Goal: Task Accomplishment & Management: Use online tool/utility

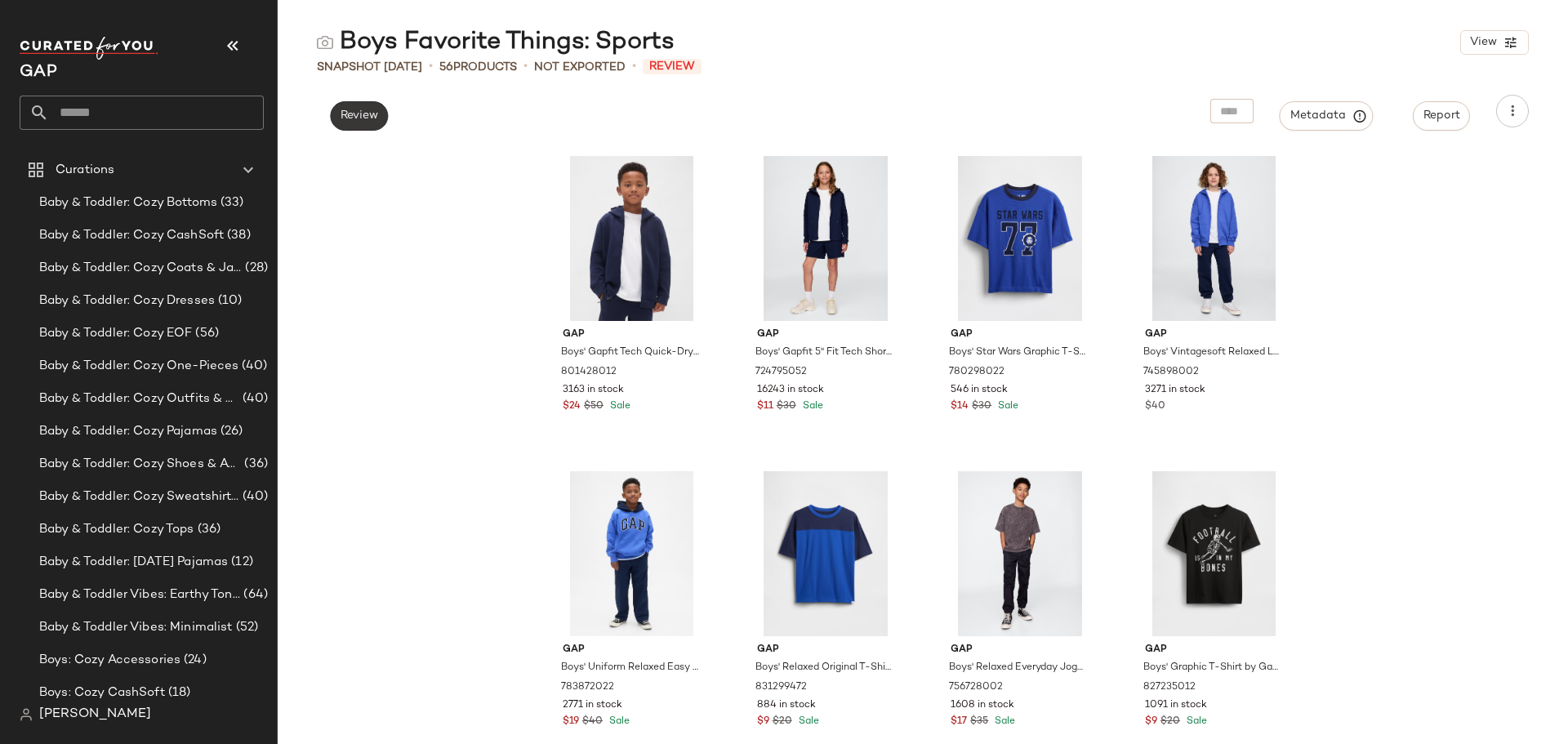
click at [372, 116] on span "Review" at bounding box center [359, 116] width 39 height 13
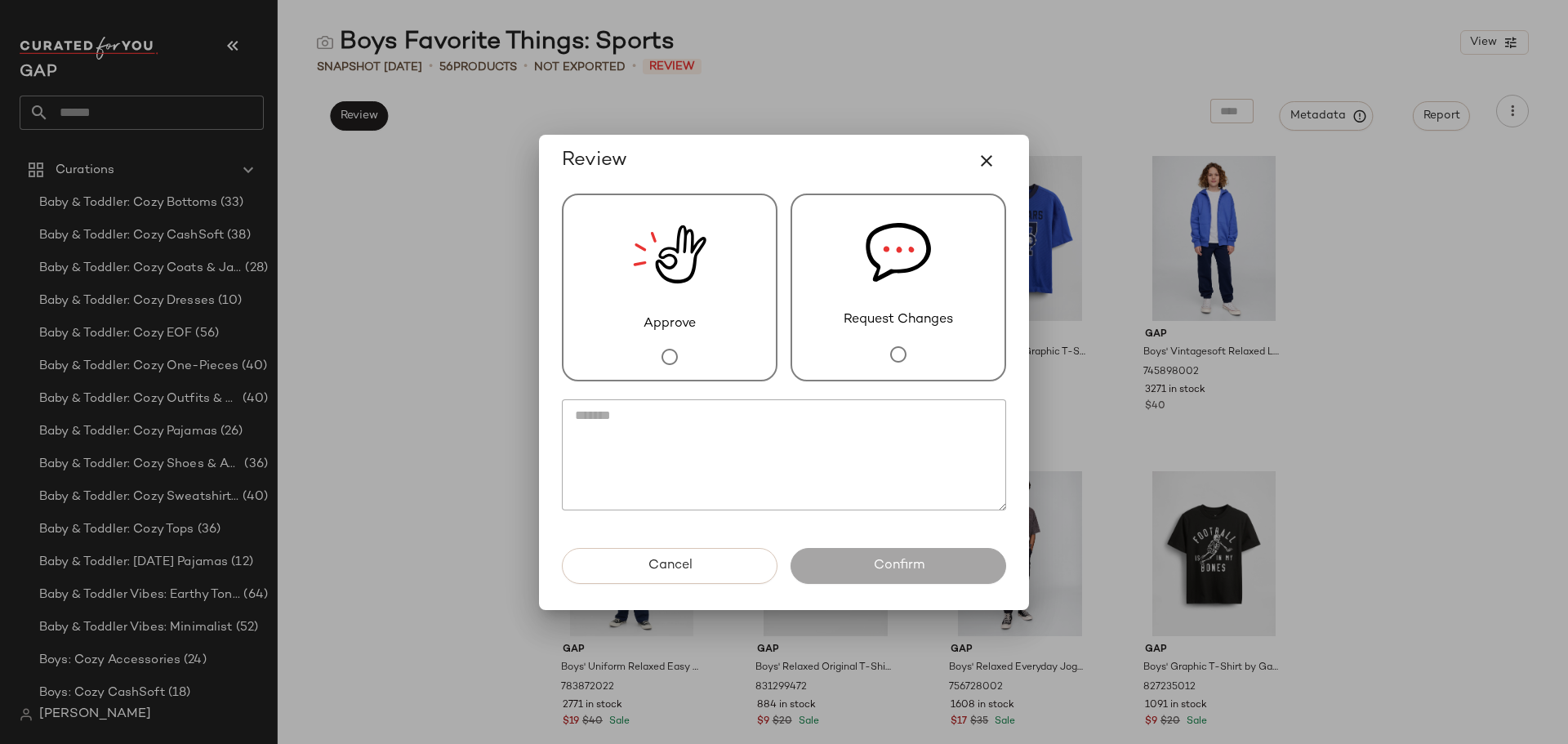
click at [684, 322] on span "Approve" at bounding box center [670, 324] width 53 height 20
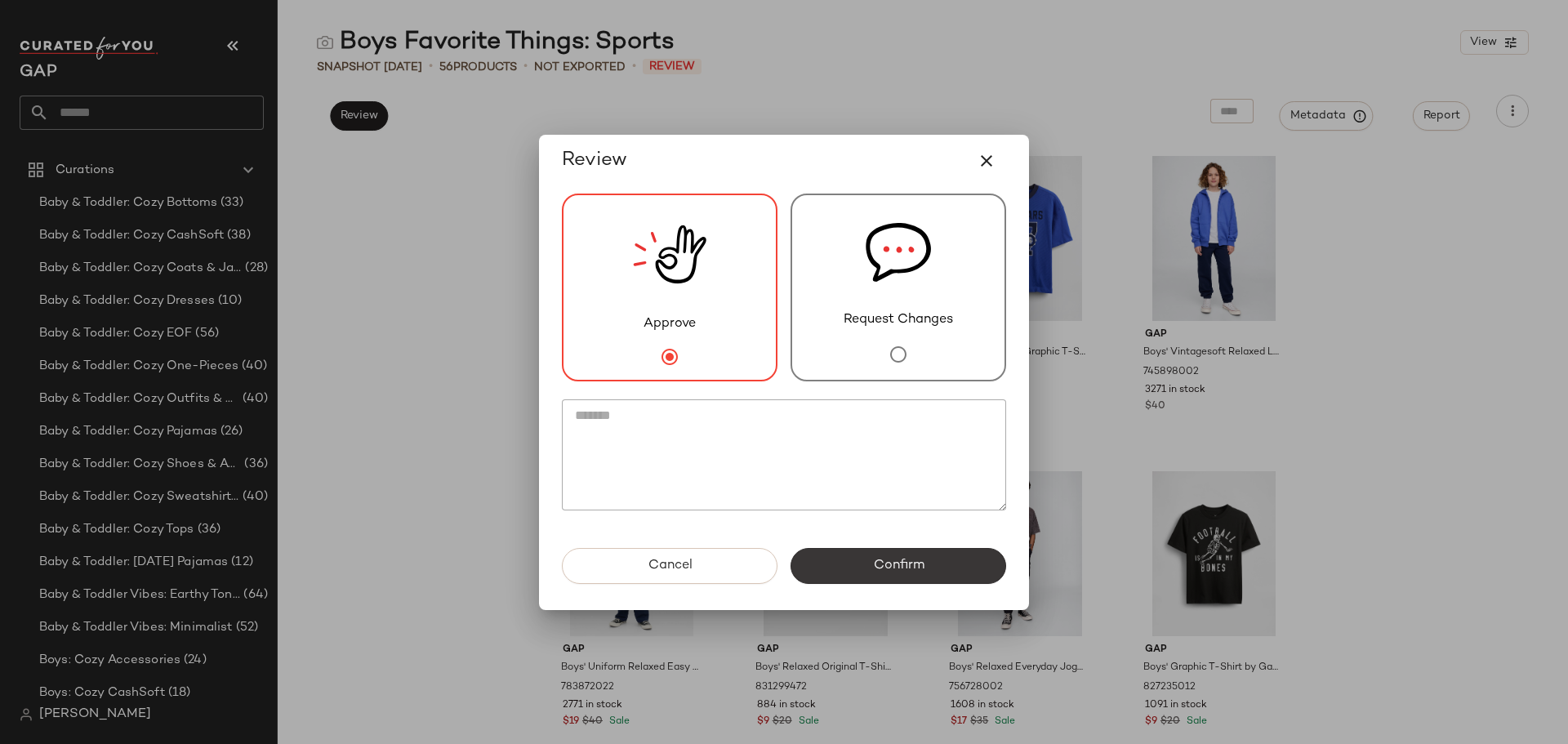
click at [840, 555] on button "Confirm" at bounding box center [898, 566] width 216 height 36
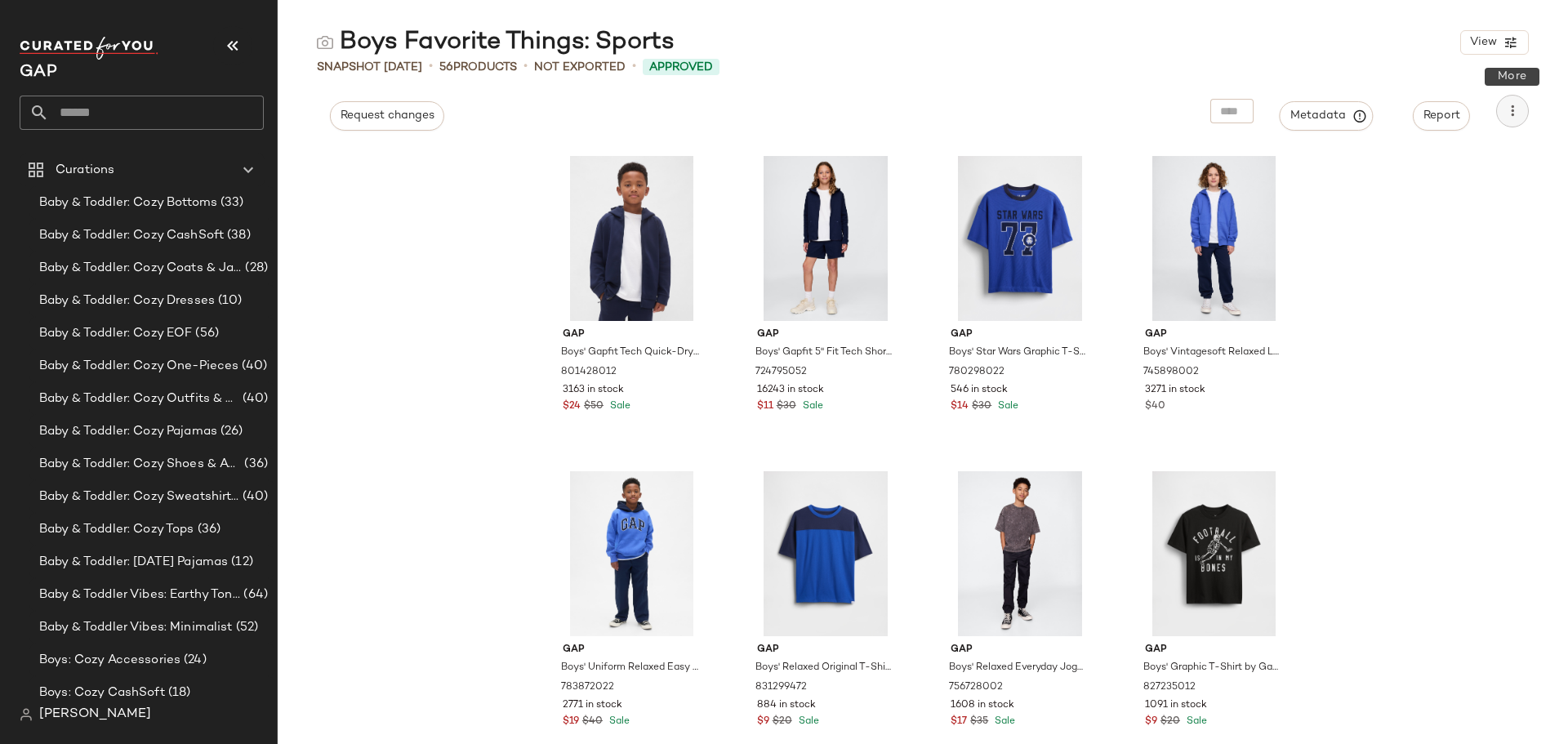
click at [1511, 111] on icon "button" at bounding box center [1513, 111] width 16 height 16
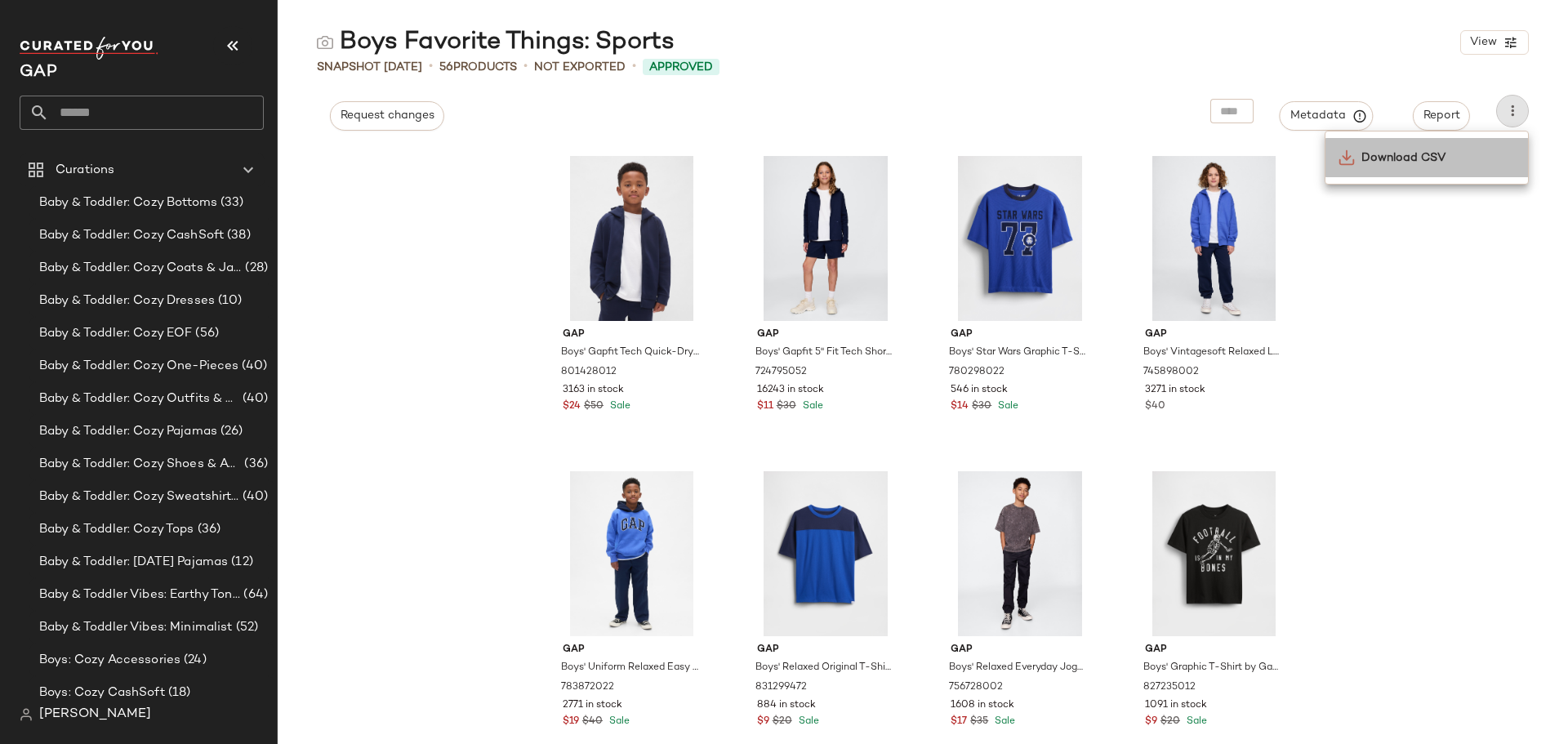
click at [1396, 155] on span "Download CSV" at bounding box center [1438, 157] width 153 height 17
click at [363, 111] on span "Request changes" at bounding box center [386, 116] width 94 height 13
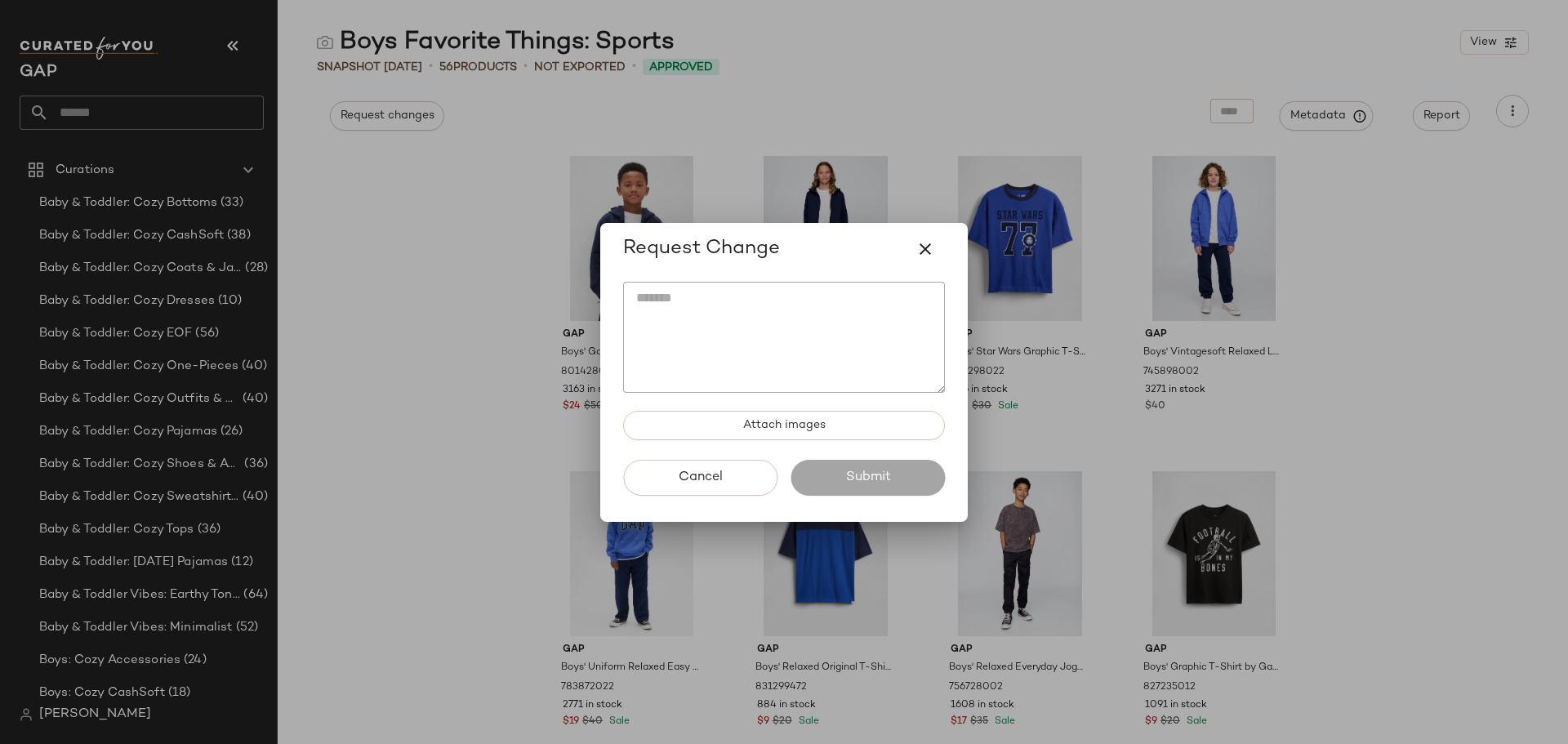
click at [706, 309] on textarea at bounding box center [784, 336] width 322 height 111
click at [720, 331] on textarea at bounding box center [784, 336] width 322 height 111
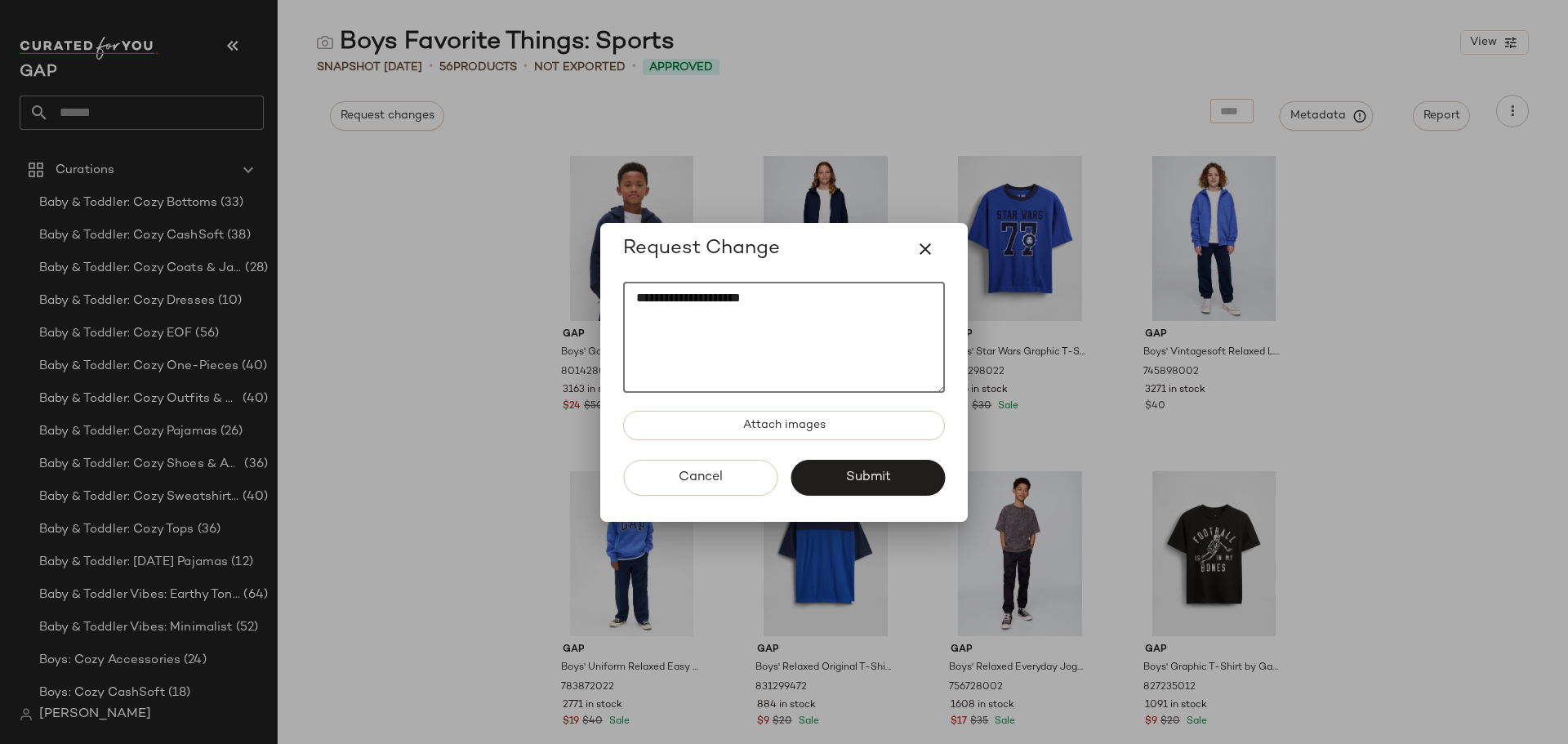
paste textarea "**********"
click at [783, 298] on textarea "**********" at bounding box center [784, 336] width 322 height 111
type textarea "**********"
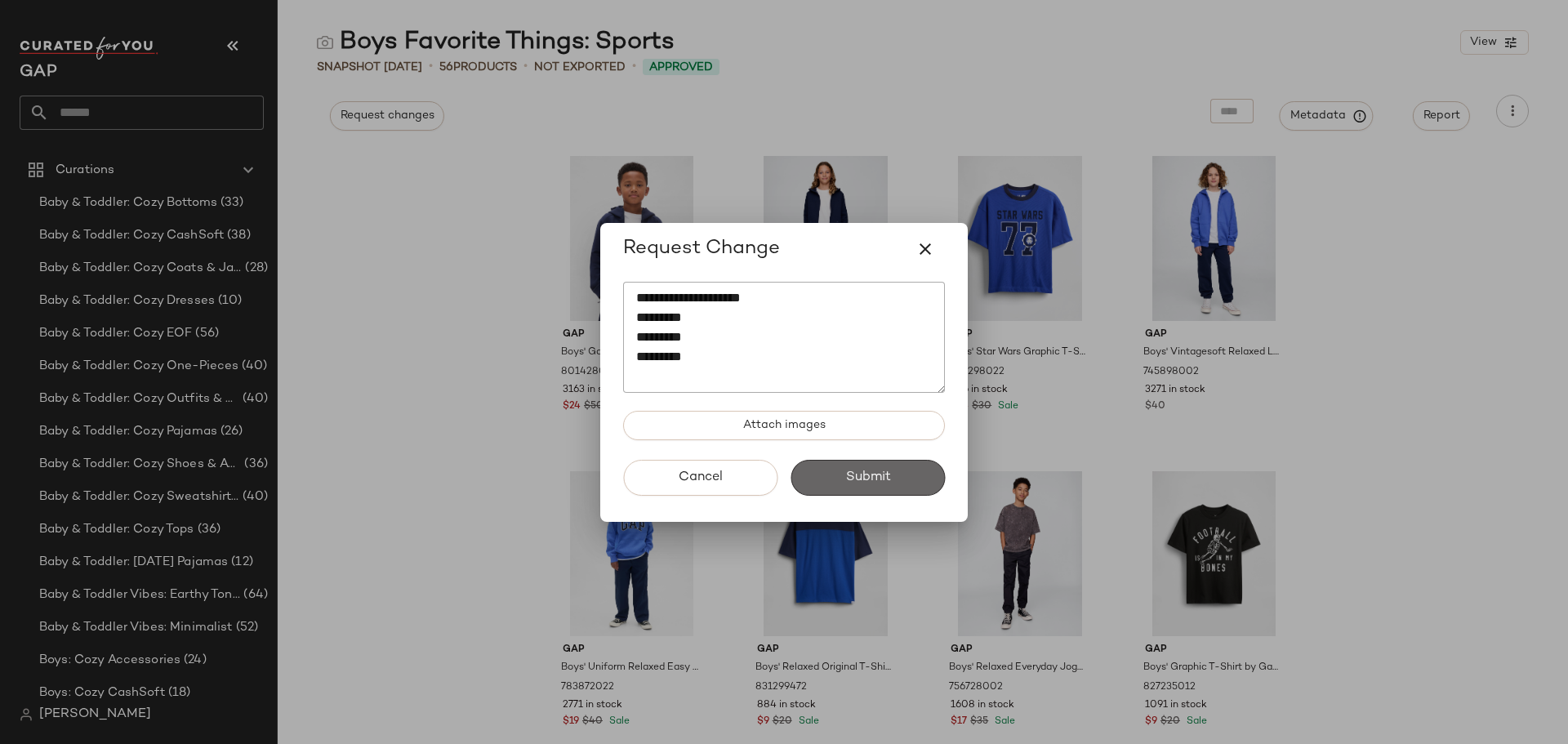
click at [822, 477] on button "Submit" at bounding box center [868, 477] width 154 height 36
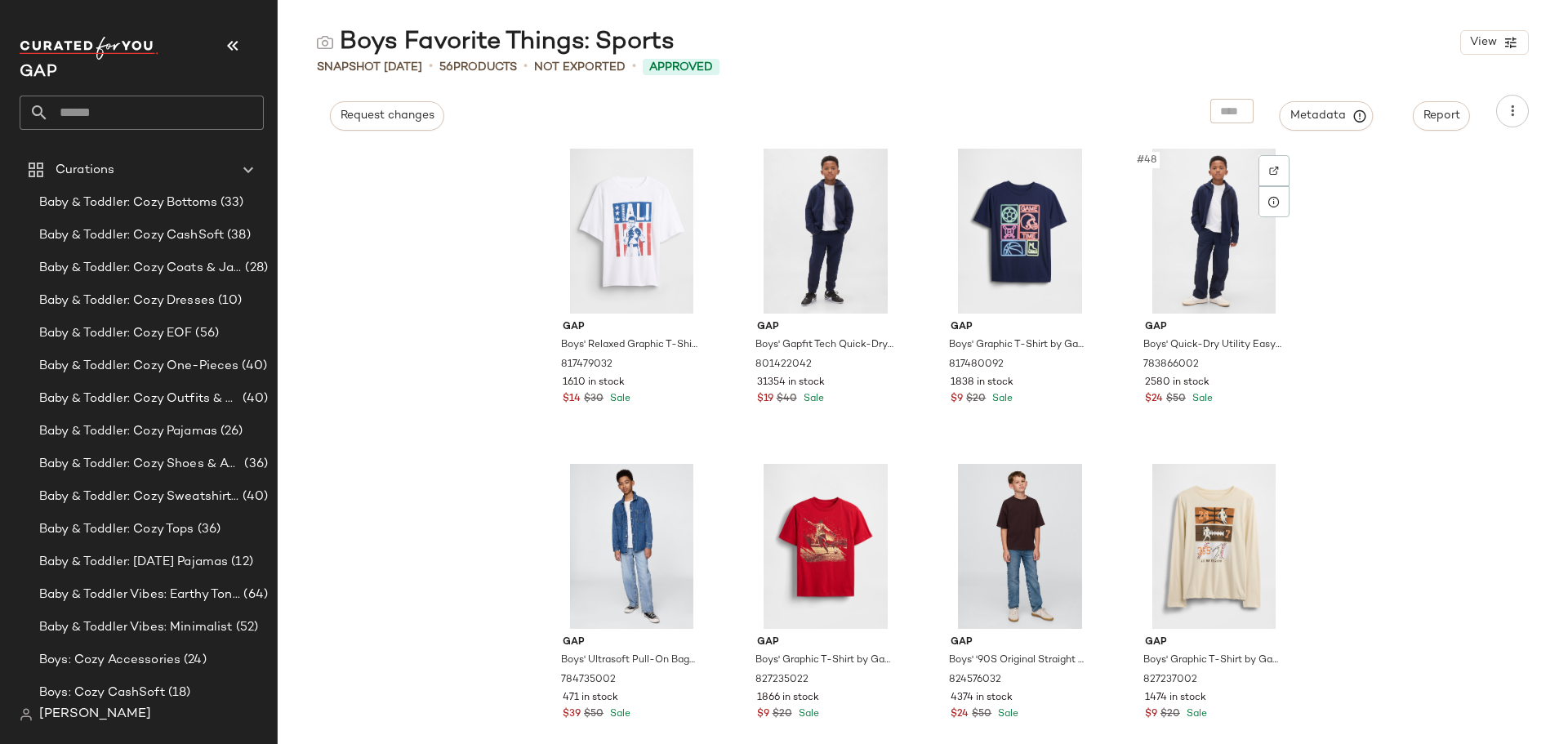
scroll to position [3606, 0]
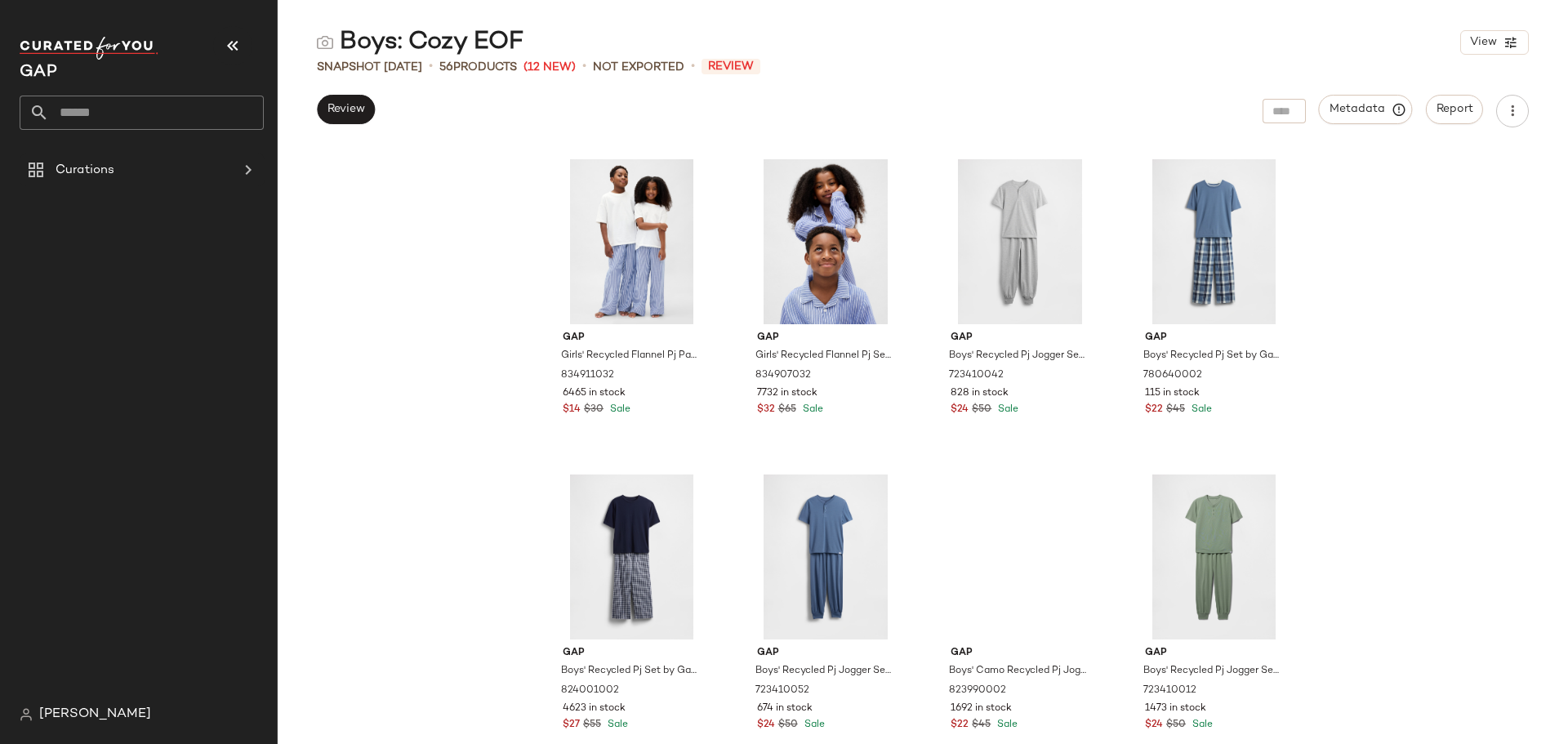
scroll to position [3818, 0]
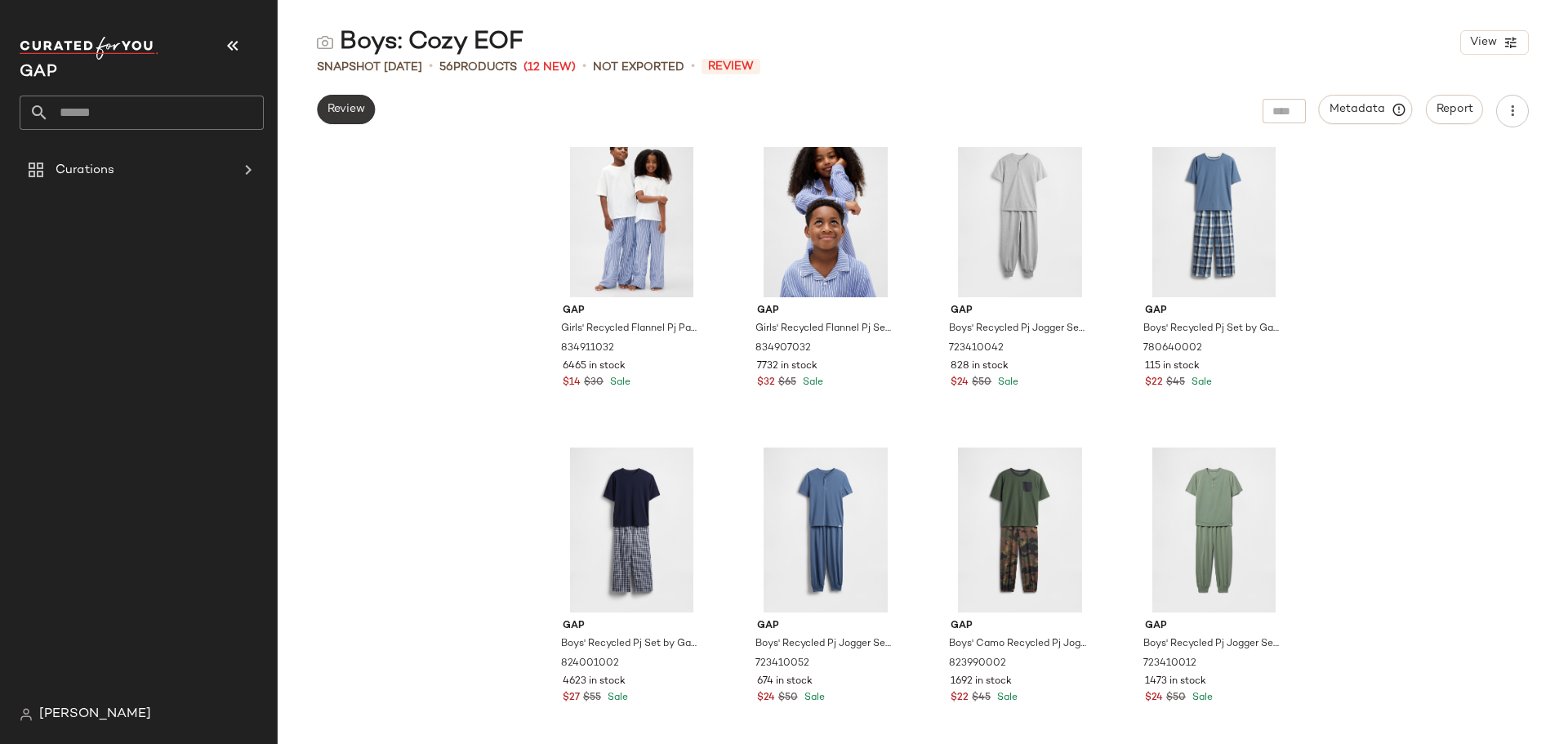
click at [328, 111] on span "Review" at bounding box center [345, 109] width 39 height 13
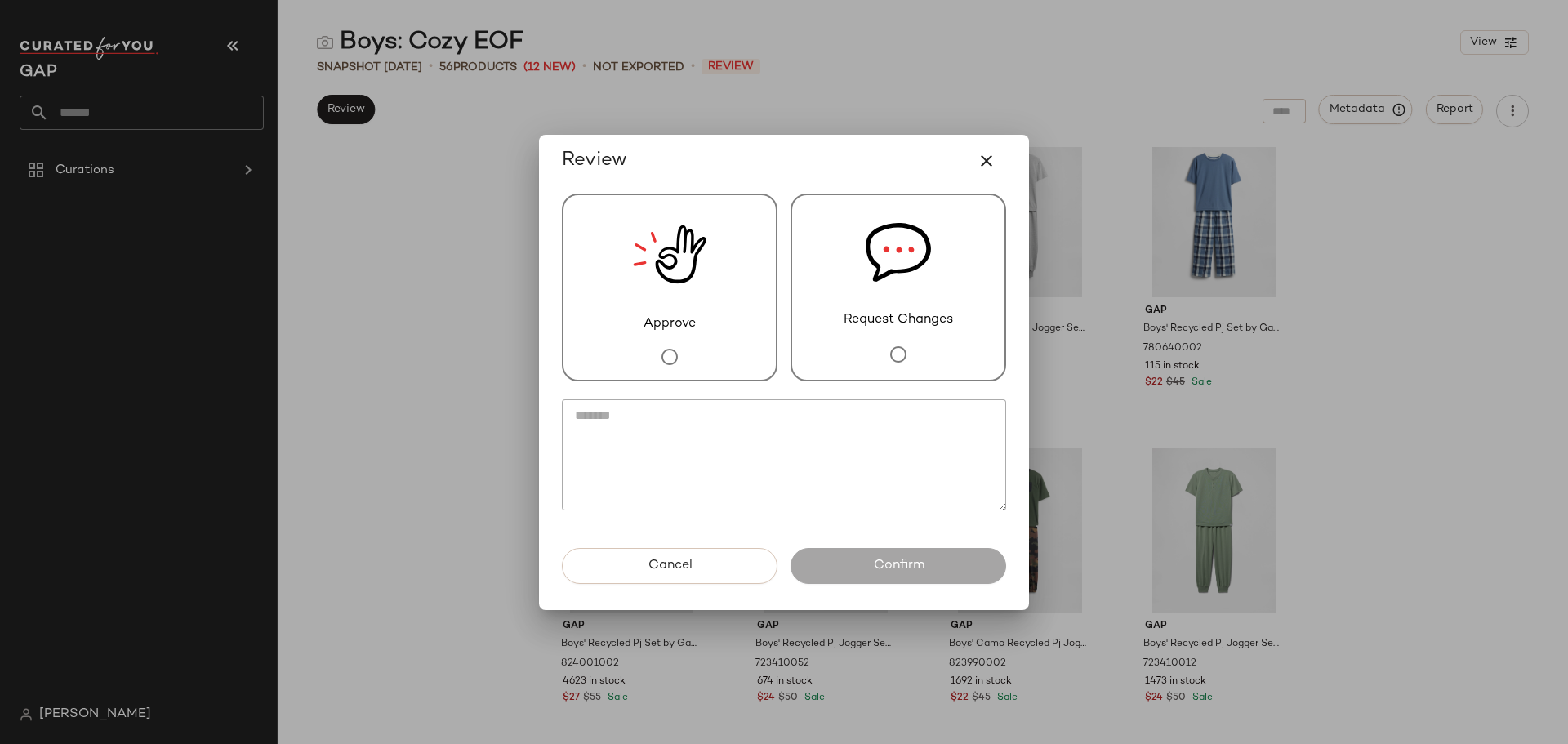
click at [706, 300] on div "Approve" at bounding box center [670, 287] width 216 height 188
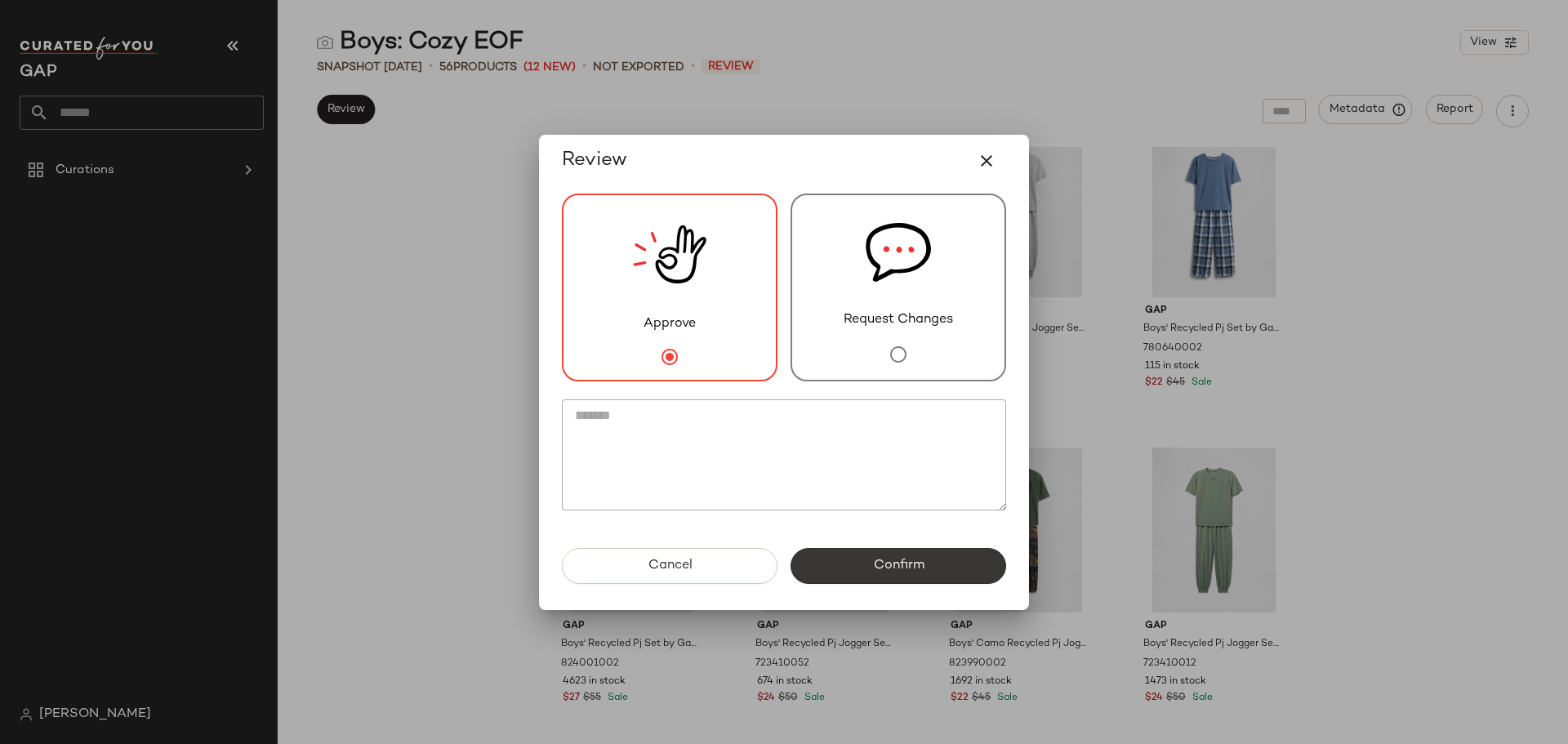
click at [877, 559] on span "Confirm" at bounding box center [898, 565] width 52 height 16
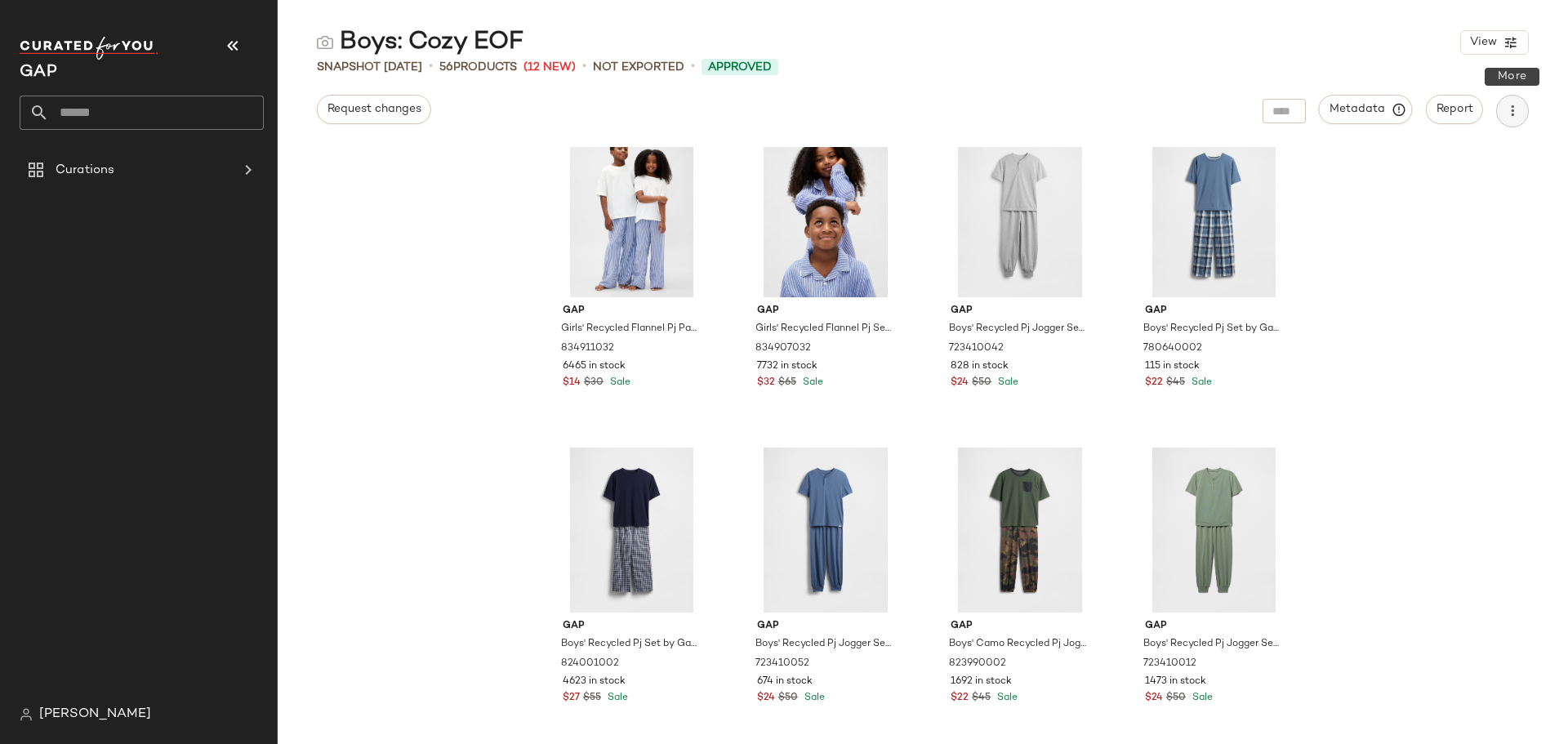
click at [1510, 107] on icon "button" at bounding box center [1513, 111] width 16 height 16
click at [1415, 155] on span "Download CSV" at bounding box center [1438, 157] width 153 height 17
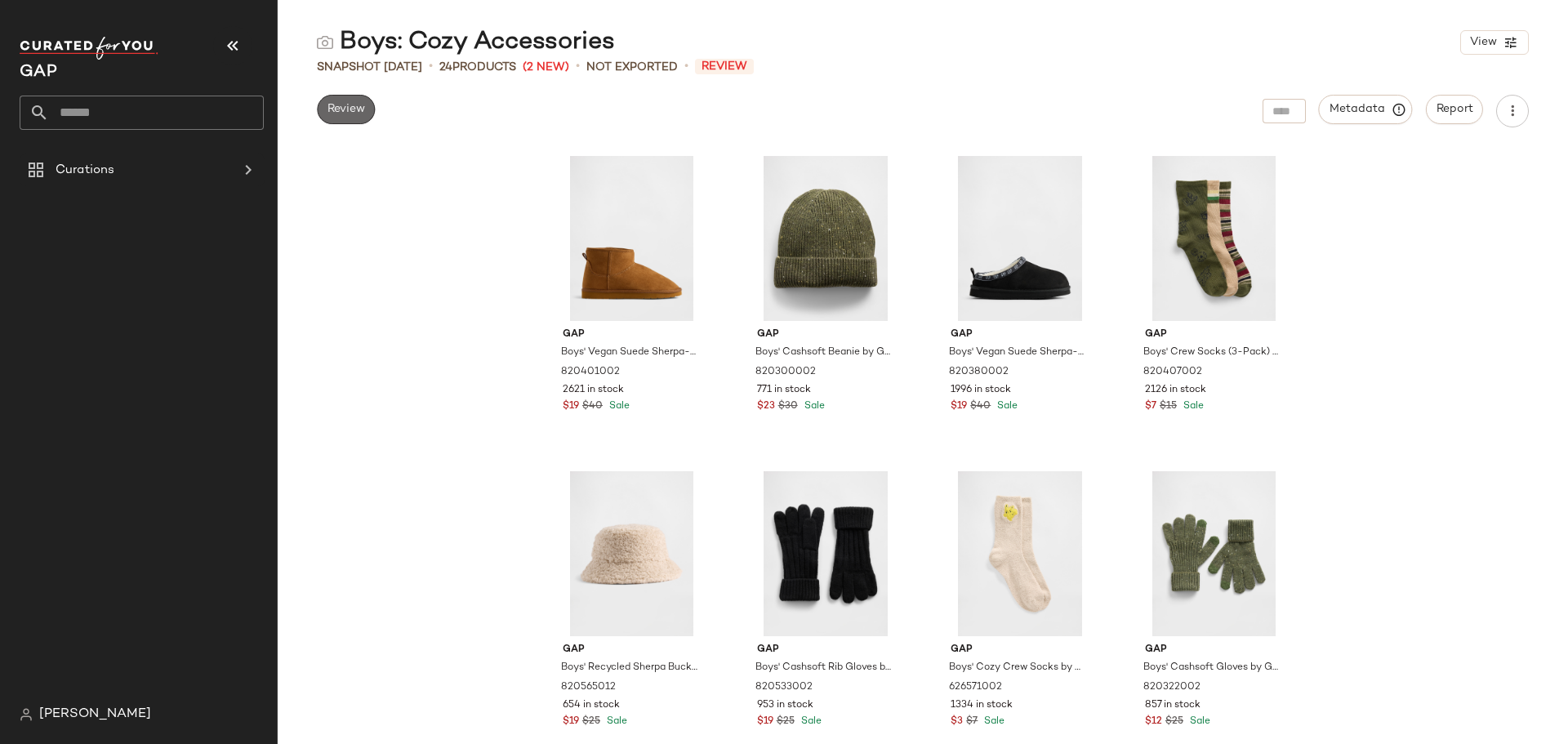
click at [356, 105] on span "Review" at bounding box center [345, 109] width 39 height 13
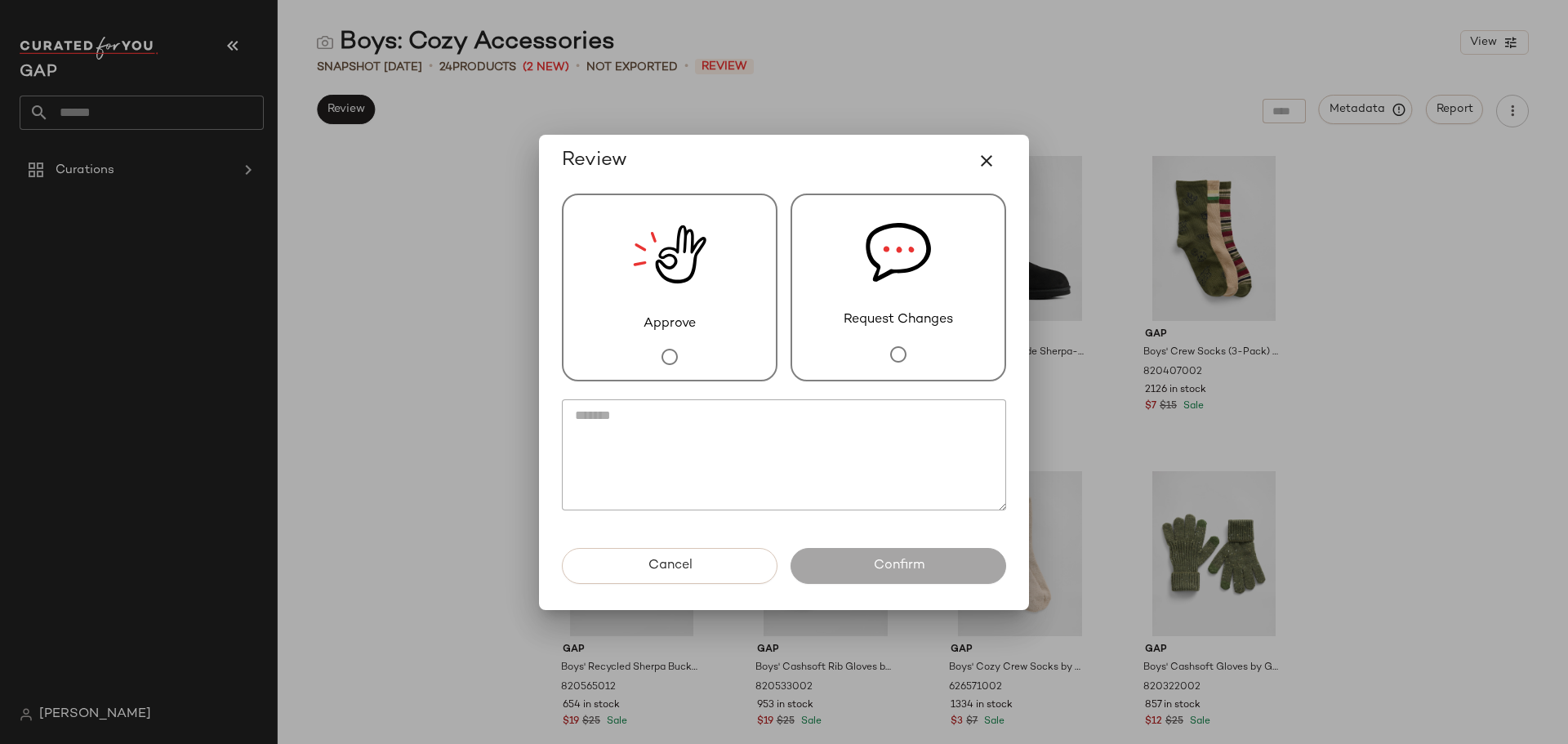
click at [657, 304] on img at bounding box center [670, 254] width 74 height 119
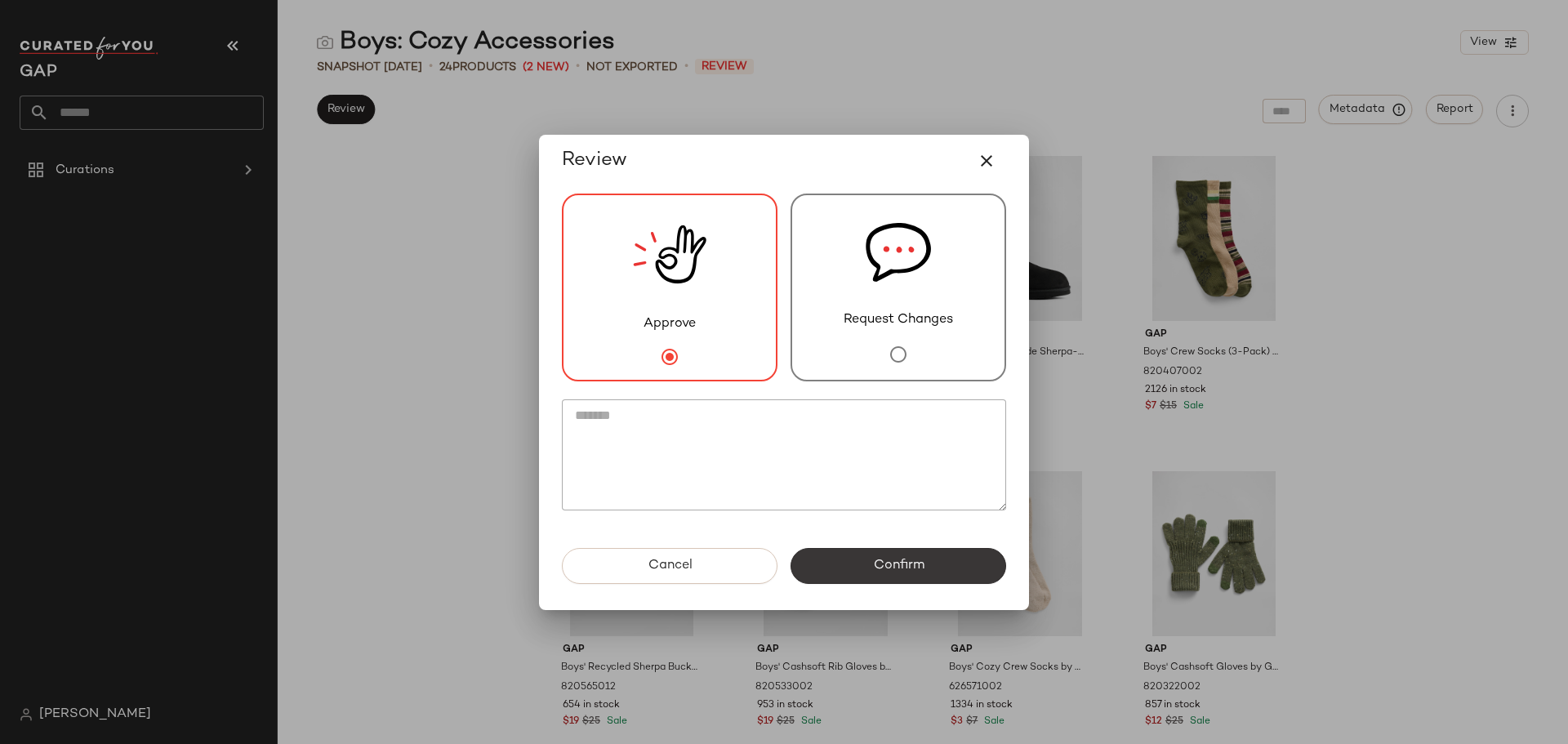
click at [862, 564] on button "Confirm" at bounding box center [898, 566] width 216 height 36
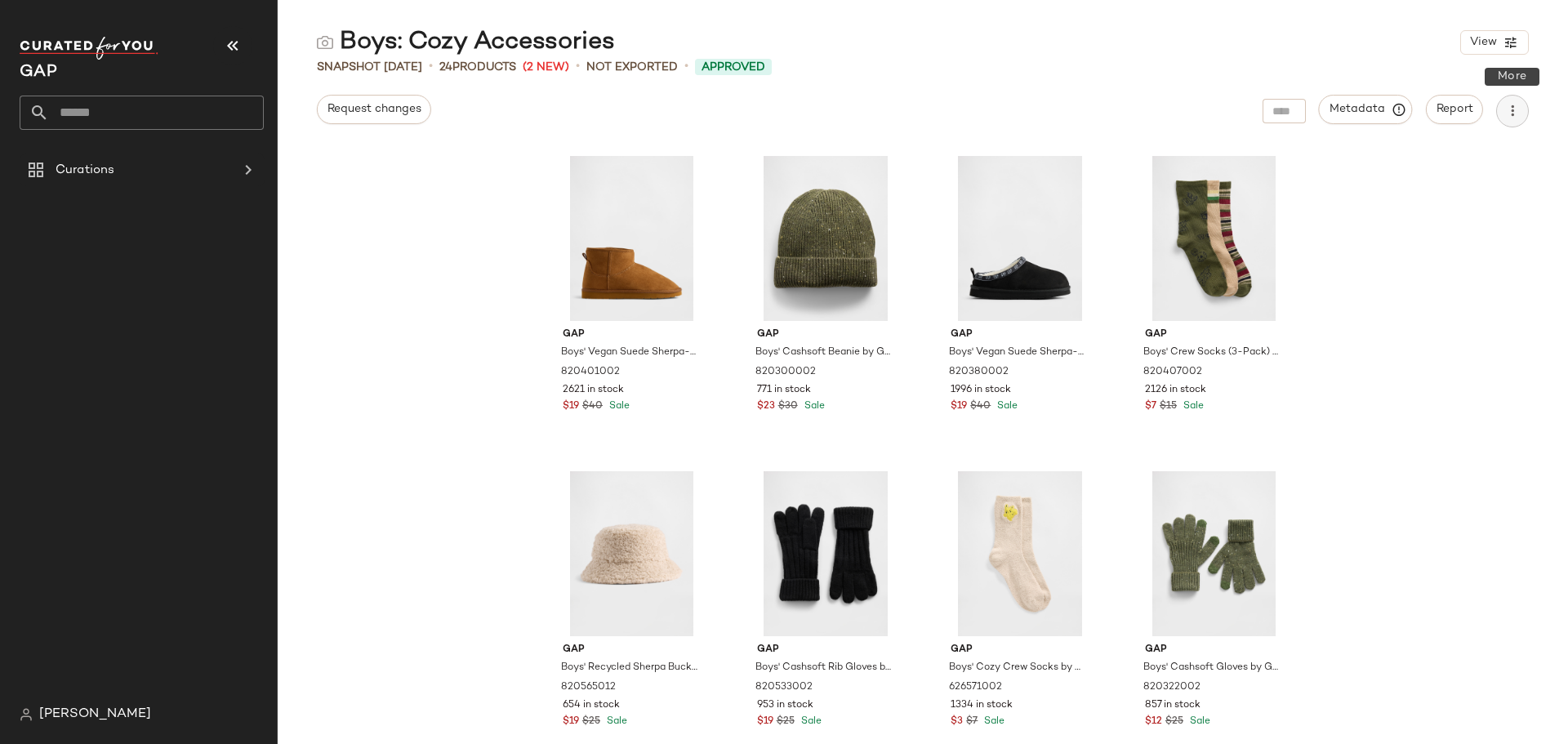
click at [1511, 107] on icon "button" at bounding box center [1513, 111] width 16 height 16
click at [1413, 166] on span "Download CSV" at bounding box center [1438, 157] width 153 height 17
